Goal: Information Seeking & Learning: Learn about a topic

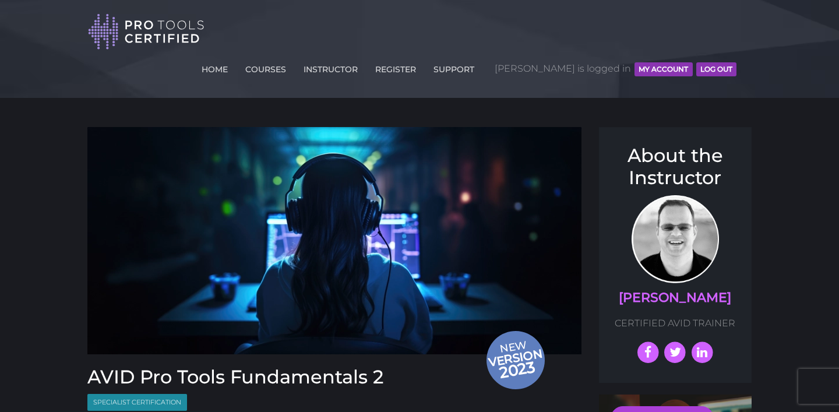
click at [659, 62] on button "MY ACCOUNT" at bounding box center [663, 69] width 58 height 14
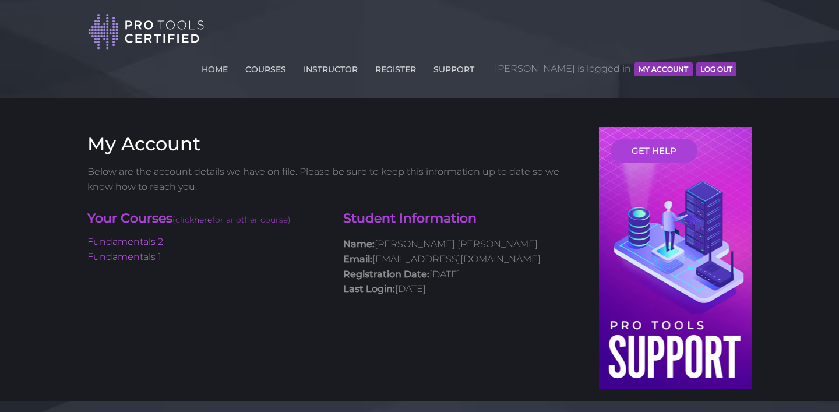
drag, startPoint x: 0, startPoint y: 0, endPoint x: 323, endPoint y: 40, distance: 325.2
click at [295, 51] on li "COURSES" at bounding box center [266, 68] width 58 height 34
click at [289, 58] on link "COURSES" at bounding box center [265, 67] width 47 height 19
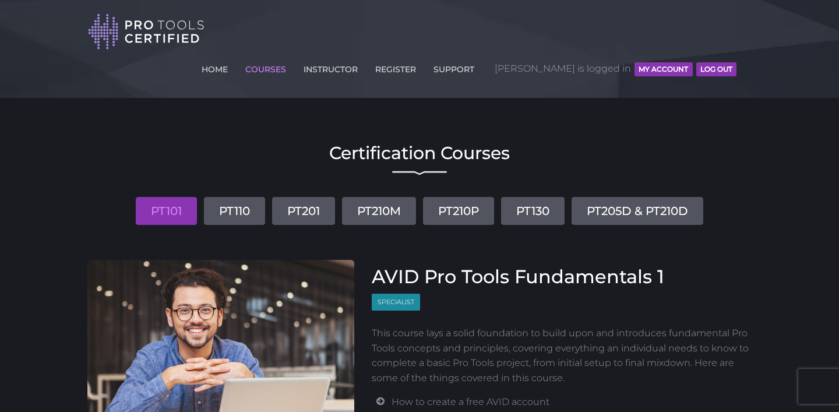
scroll to position [20, 0]
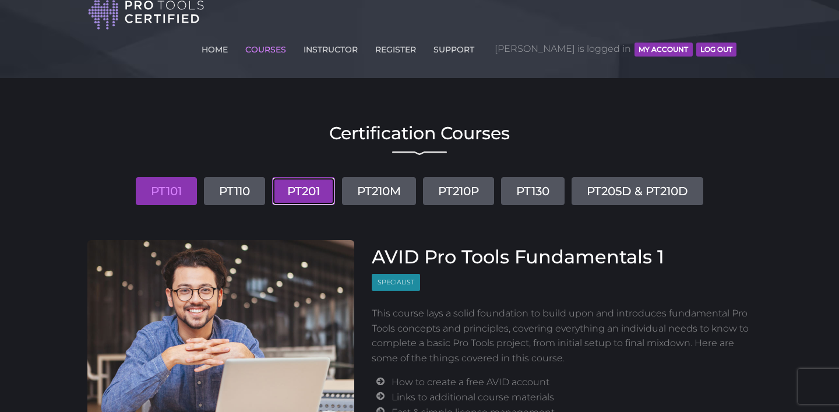
click at [294, 177] on link "PT201" at bounding box center [303, 191] width 63 height 28
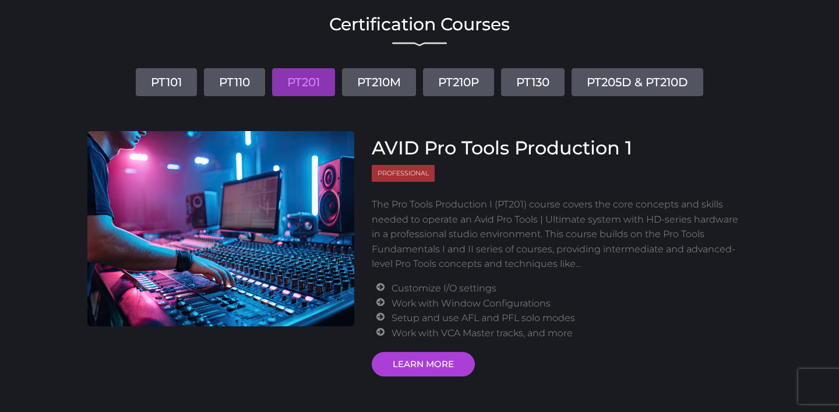
scroll to position [128, 0]
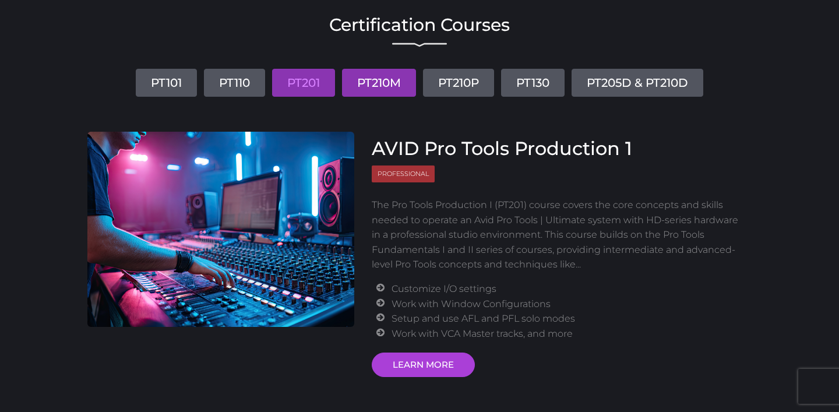
click at [374, 69] on link "PT210M" at bounding box center [379, 83] width 74 height 28
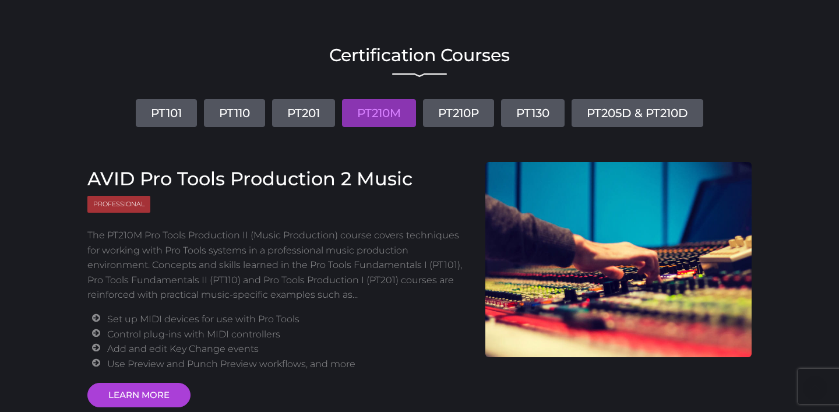
scroll to position [93, 0]
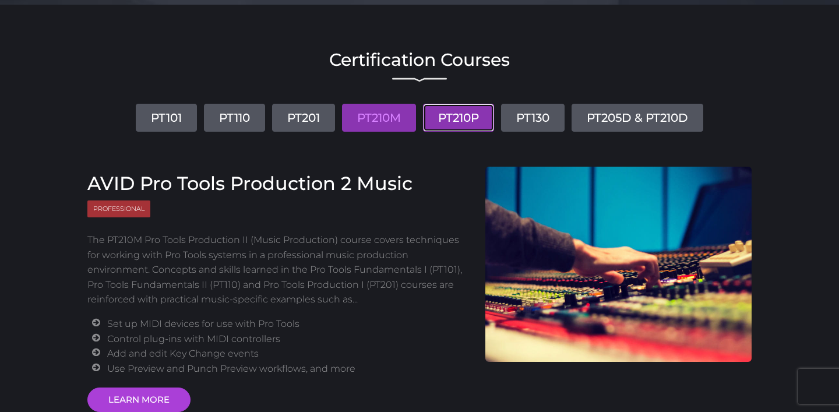
click at [437, 104] on link "PT210P" at bounding box center [458, 118] width 71 height 28
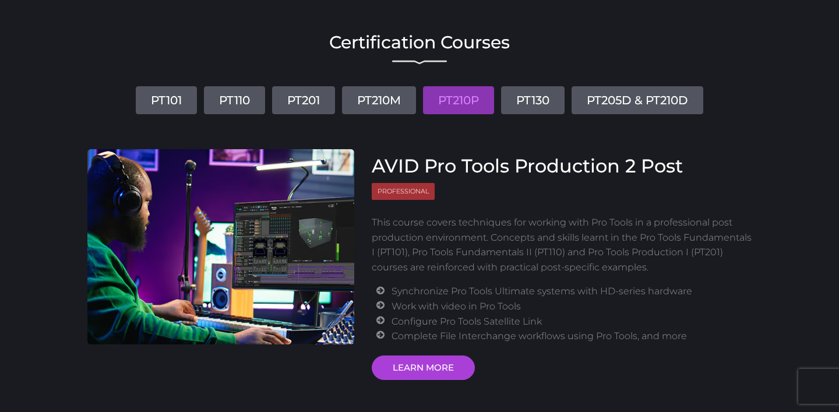
scroll to position [111, 0]
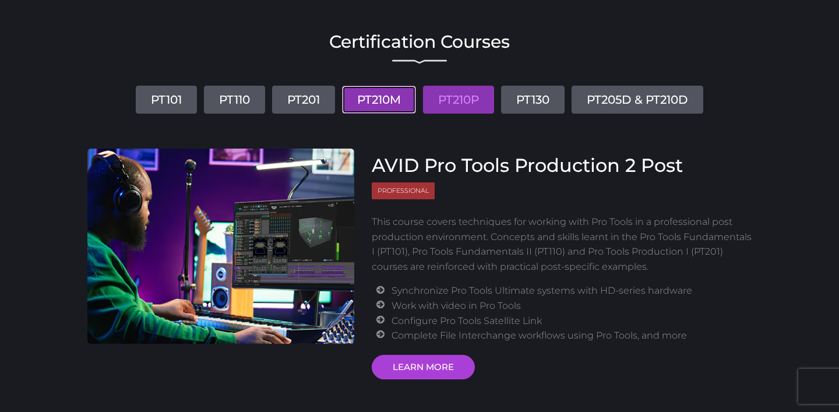
click at [387, 86] on link "PT210M" at bounding box center [379, 100] width 74 height 28
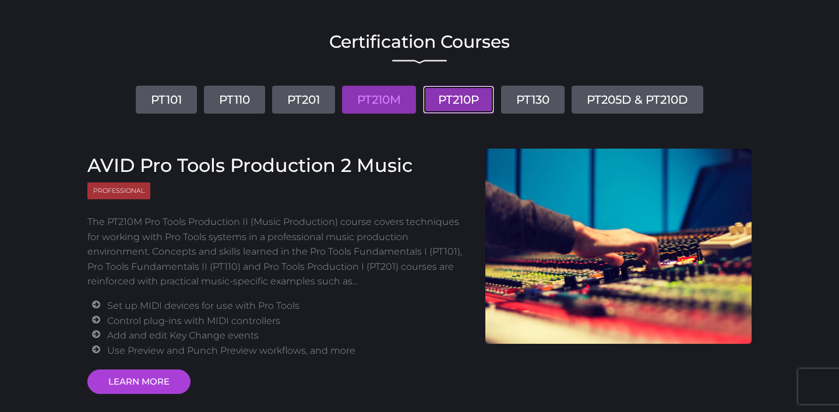
click at [463, 86] on link "PT210P" at bounding box center [458, 100] width 71 height 28
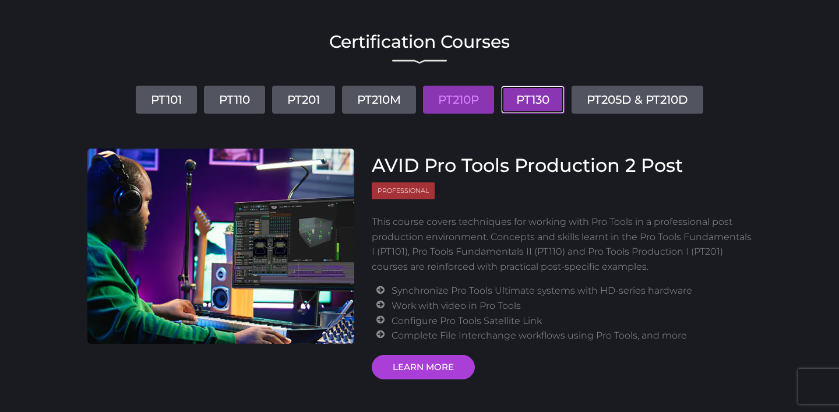
click at [542, 86] on link "PT130" at bounding box center [532, 100] width 63 height 28
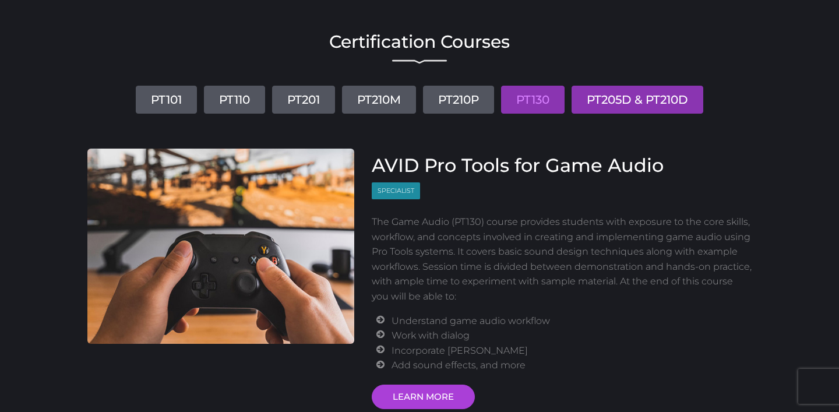
click at [638, 86] on link "PT205D & PT210D" at bounding box center [637, 100] width 132 height 28
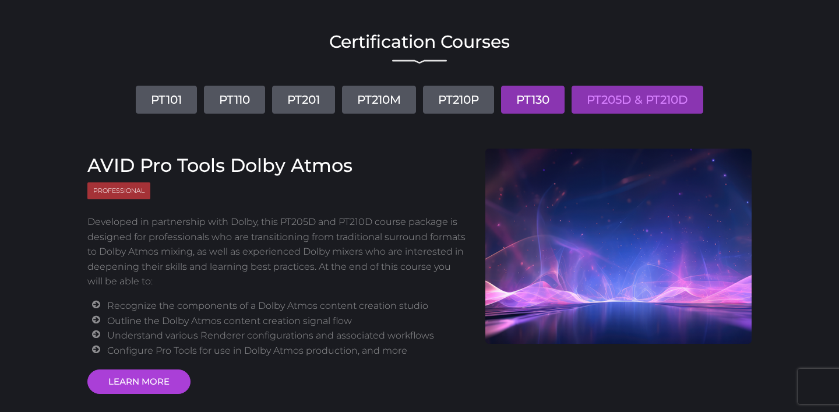
click at [527, 86] on link "PT130" at bounding box center [532, 100] width 63 height 28
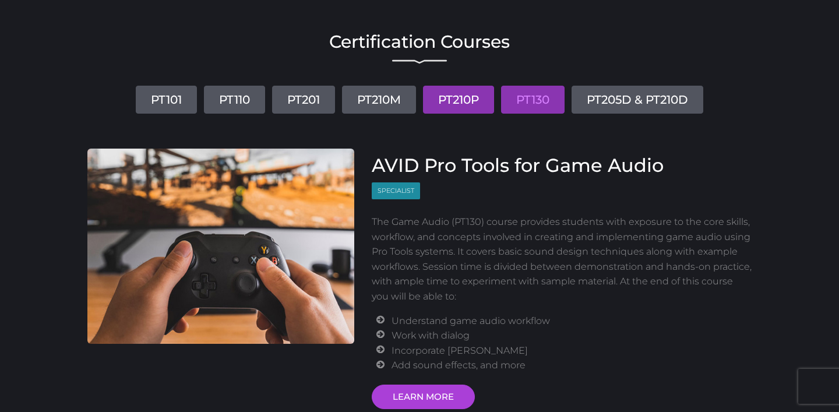
click at [475, 86] on link "PT210P" at bounding box center [458, 100] width 71 height 28
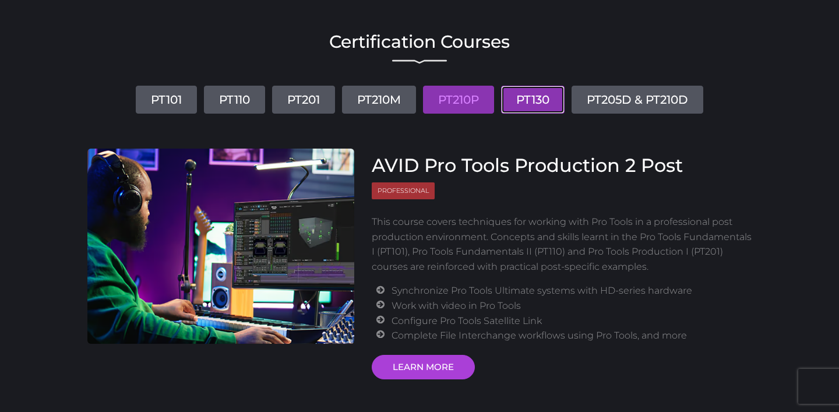
click at [533, 86] on link "PT130" at bounding box center [532, 100] width 63 height 28
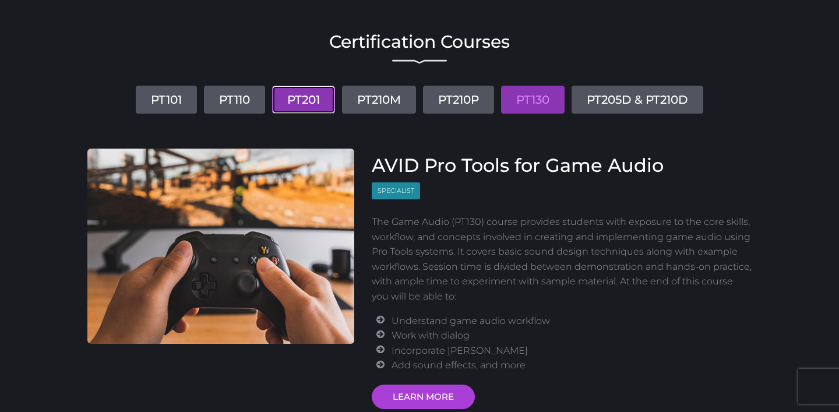
click at [298, 86] on link "PT201" at bounding box center [303, 100] width 63 height 28
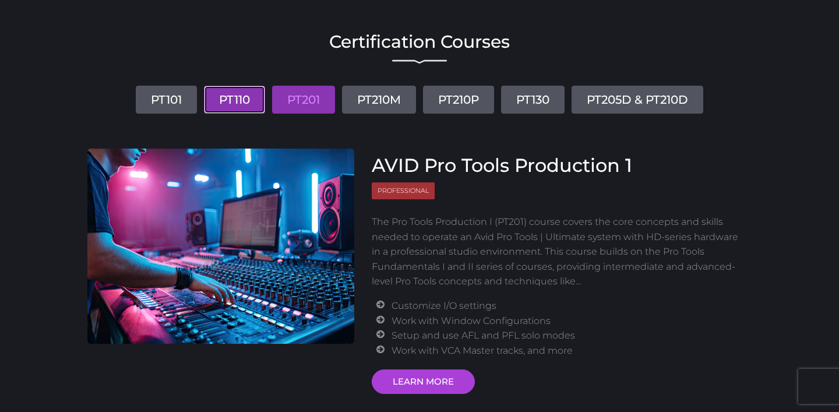
click at [224, 86] on link "PT110" at bounding box center [234, 100] width 61 height 28
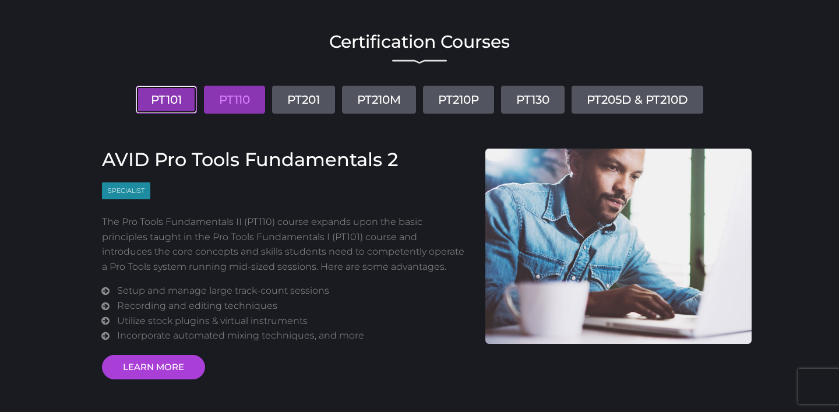
click at [147, 86] on link "PT101" at bounding box center [166, 100] width 61 height 28
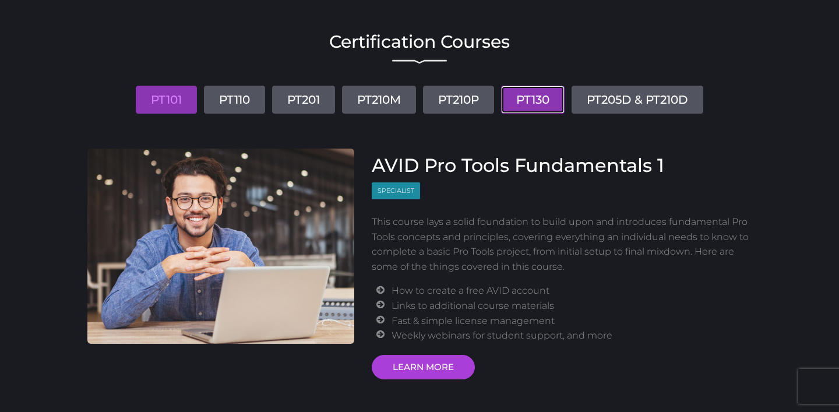
click at [523, 86] on link "PT130" at bounding box center [532, 100] width 63 height 28
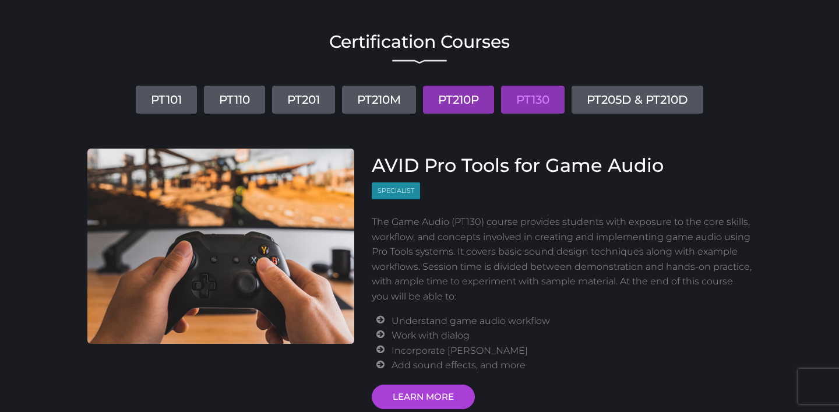
click at [474, 86] on link "PT210P" at bounding box center [458, 100] width 71 height 28
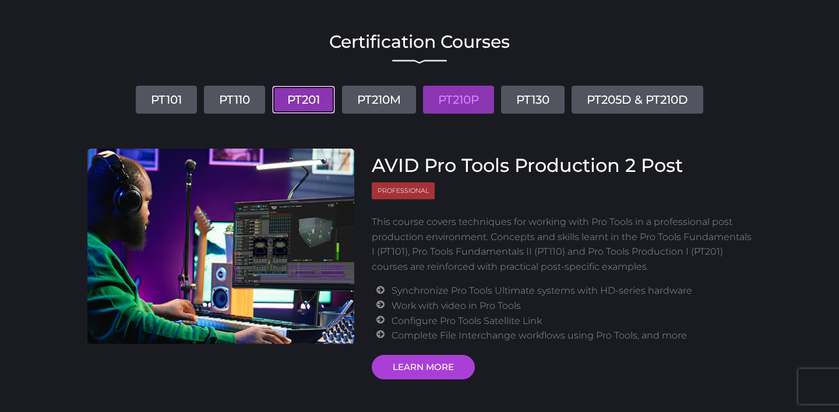
click at [297, 86] on link "PT201" at bounding box center [303, 100] width 63 height 28
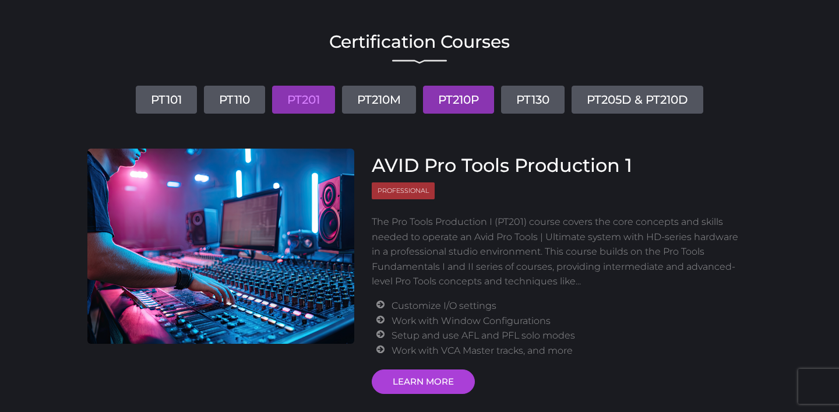
click at [437, 86] on link "PT210P" at bounding box center [458, 100] width 71 height 28
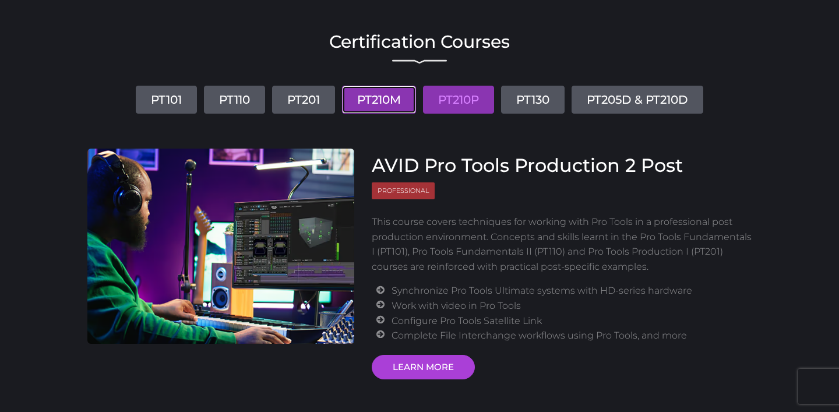
click at [401, 86] on link "PT210M" at bounding box center [379, 100] width 74 height 28
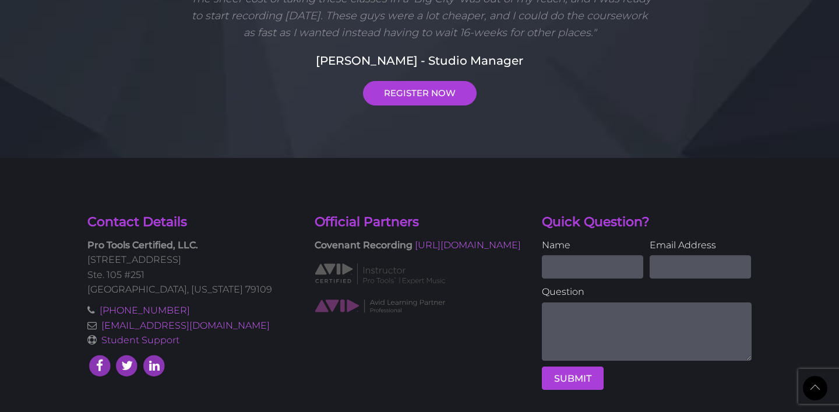
scroll to position [0, 0]
